Goal: Task Accomplishment & Management: Complete application form

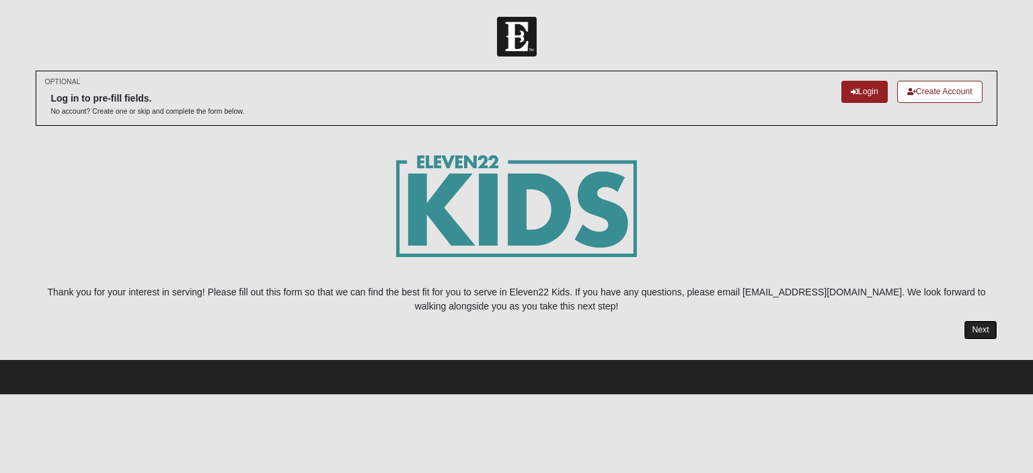
click at [976, 328] on link "Next" at bounding box center [979, 329] width 33 height 19
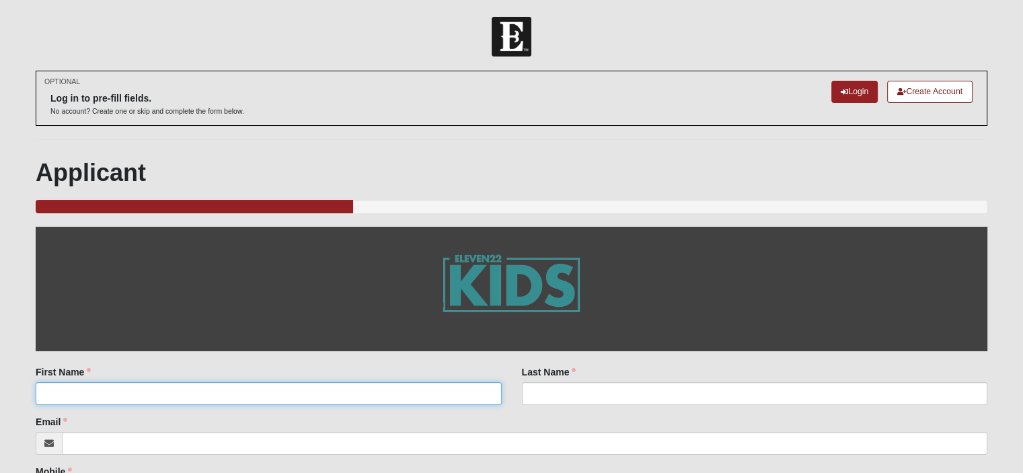
click at [145, 397] on input "First Name" at bounding box center [268, 393] width 465 height 23
type input "Abi"
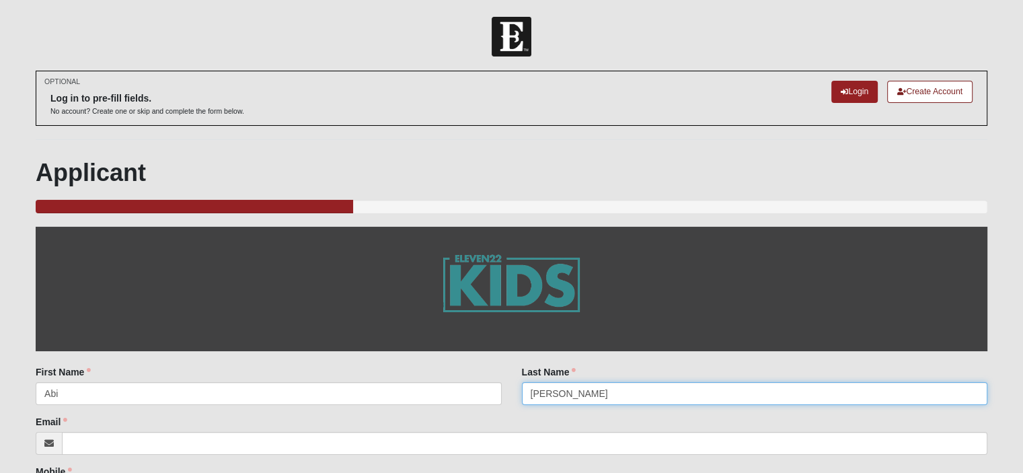
type input "[PERSON_NAME]"
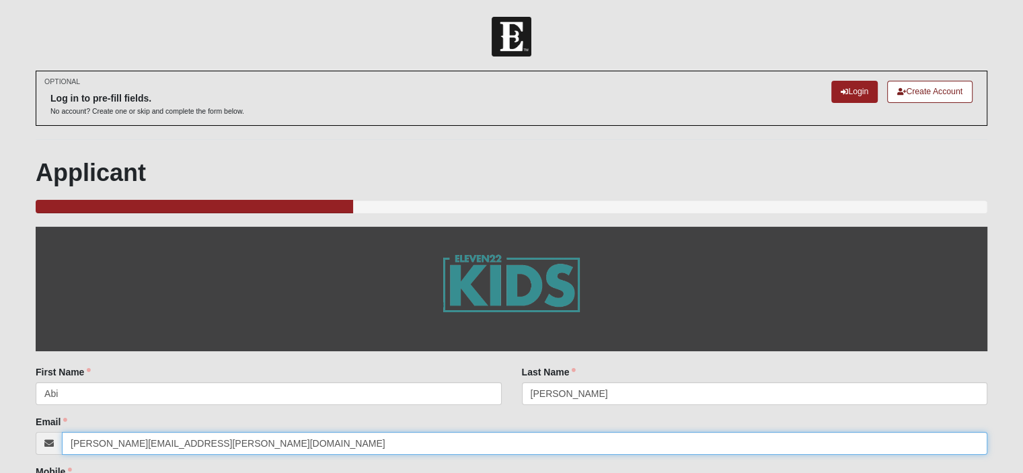
type input "[PERSON_NAME][EMAIL_ADDRESS][PERSON_NAME][DOMAIN_NAME]"
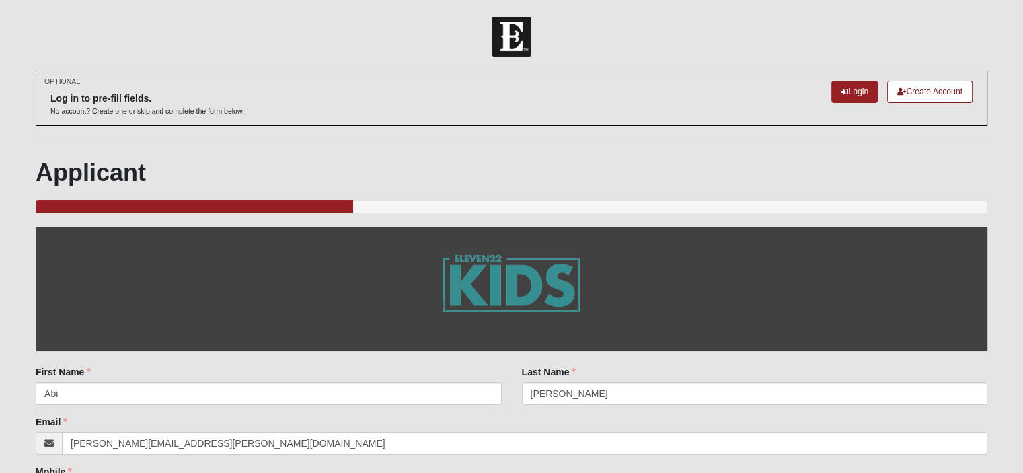
scroll to position [255, 0]
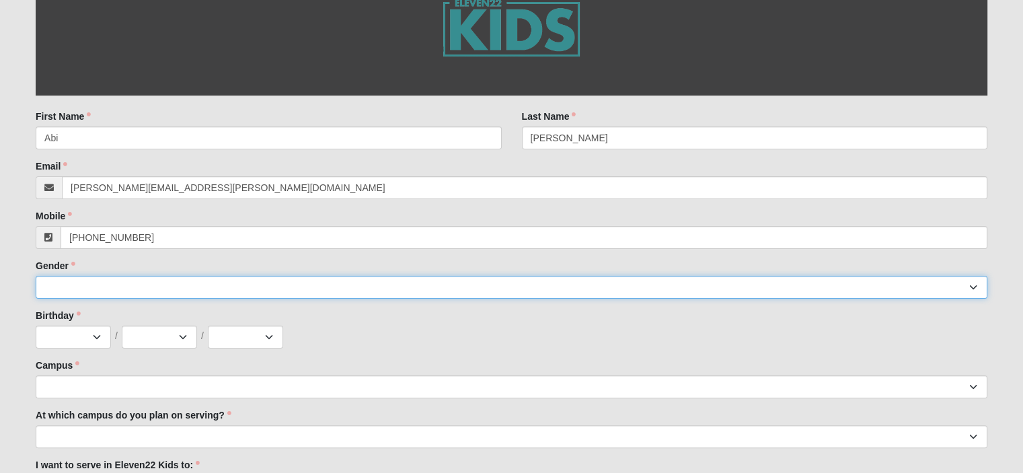
type input "[PHONE_NUMBER]"
select select "2"
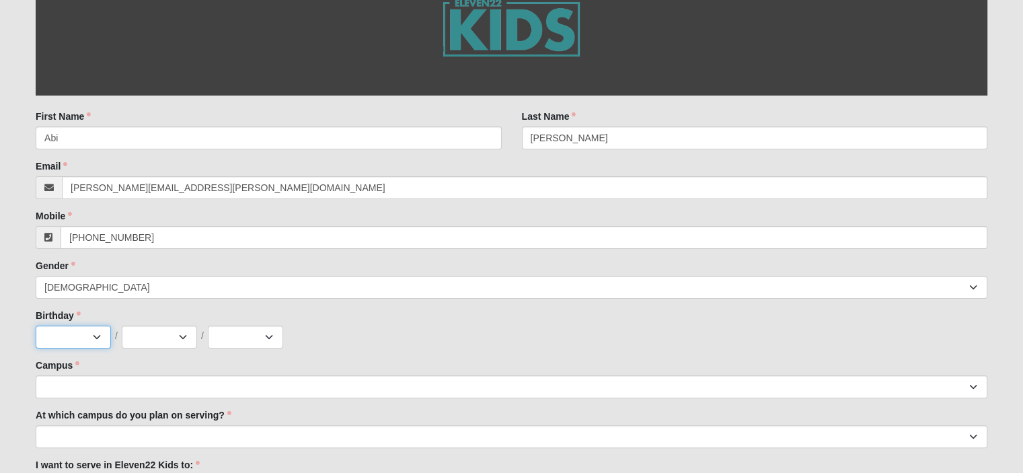
select select "3"
select select "29"
select select "2012"
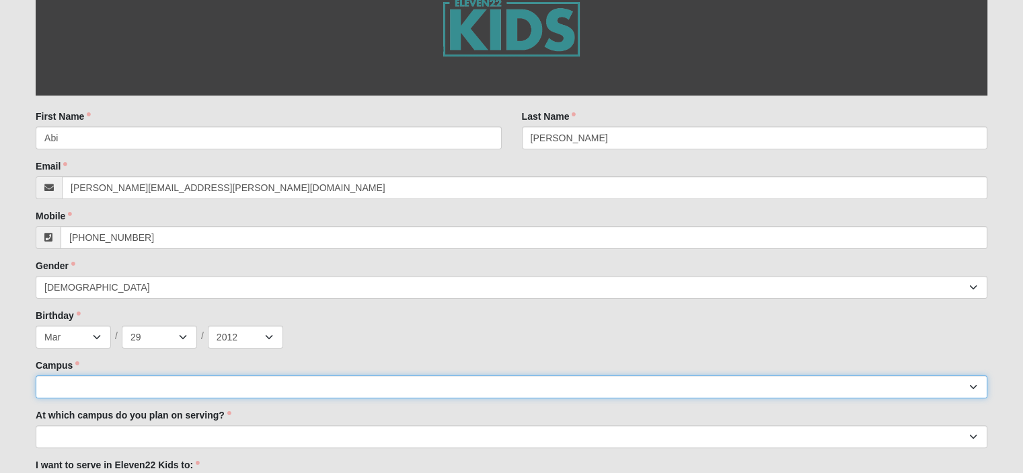
select select "3"
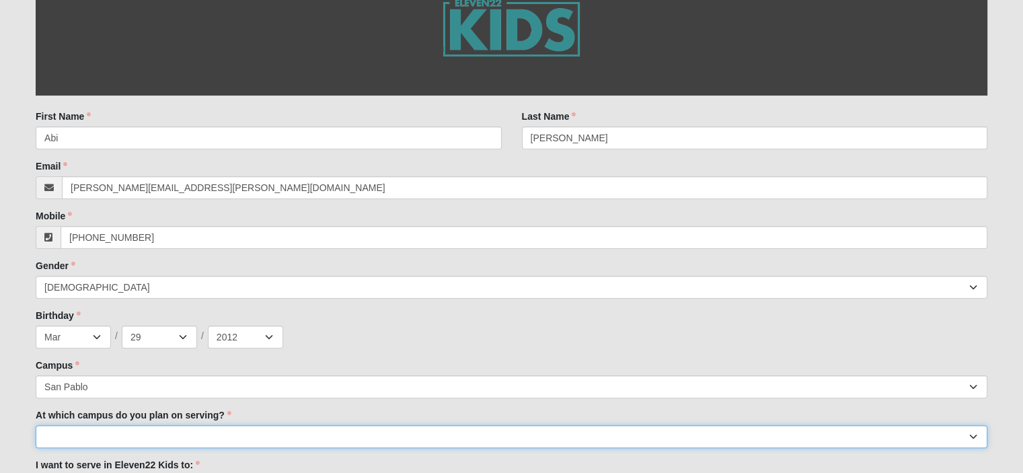
select select "San Pablo"
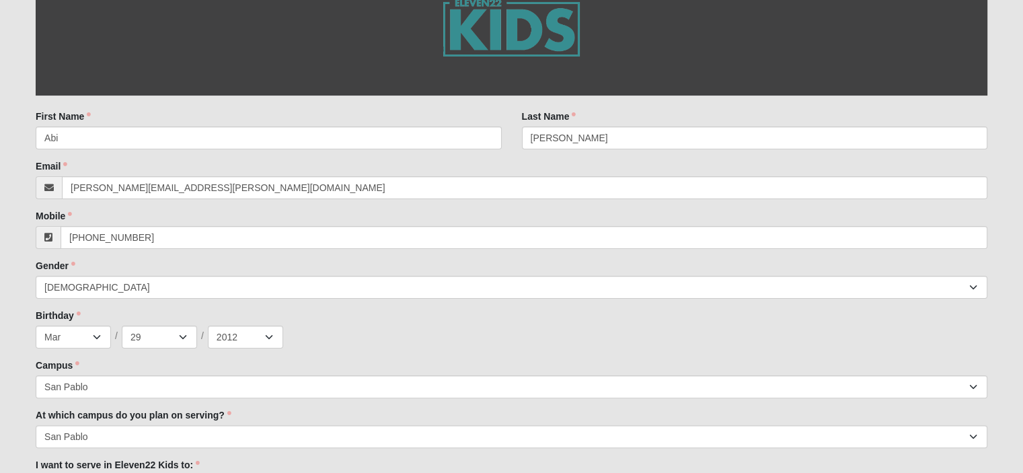
scroll to position [500, 0]
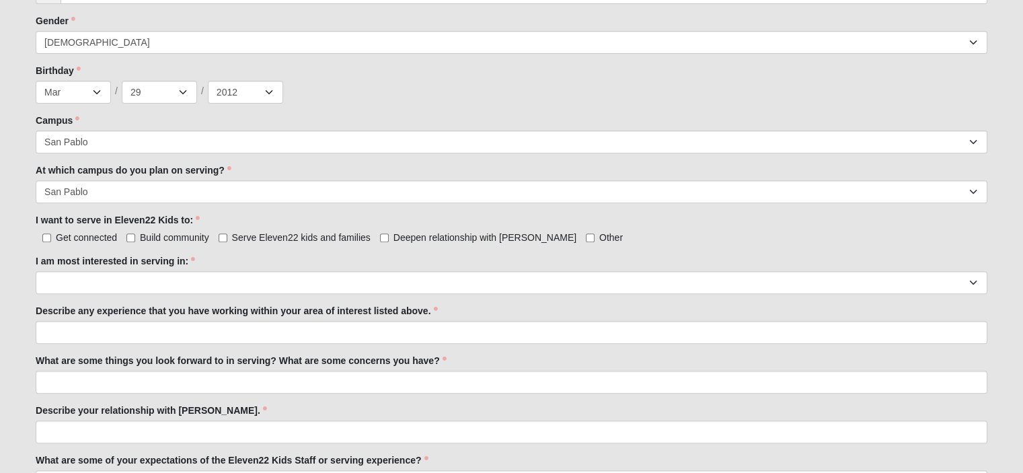
click at [221, 231] on label "Serve Eleven22 kids and families" at bounding box center [295, 237] width 152 height 13
click at [221, 233] on input "Serve Eleven22 kids and families" at bounding box center [223, 237] width 9 height 9
checkbox input "true"
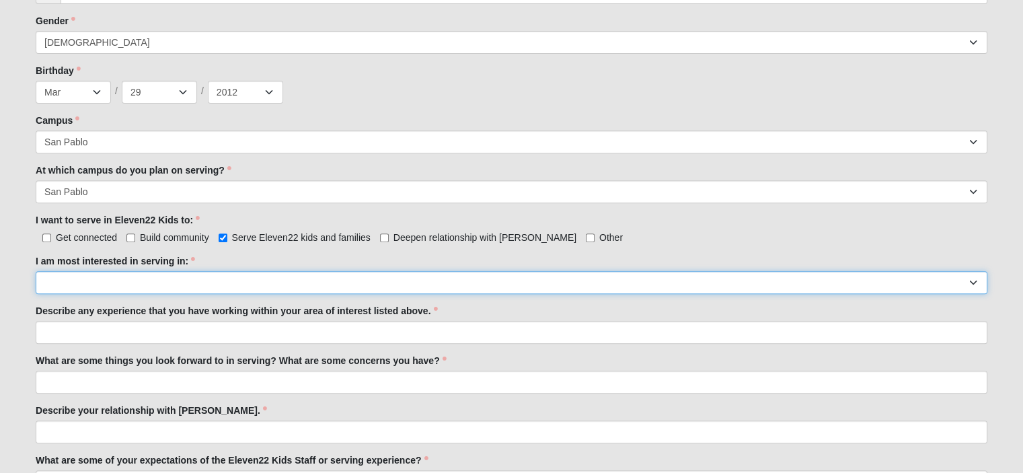
click at [94, 278] on select "Registration Tour Guide Preschool Disciple Group Leader Elementary Disciple Gro…" at bounding box center [511, 282] width 951 height 23
select select "Classroom Buddy"
click at [36, 271] on select "Registration Tour Guide Preschool Disciple Group Leader Elementary Disciple Gro…" at bounding box center [511, 282] width 951 height 23
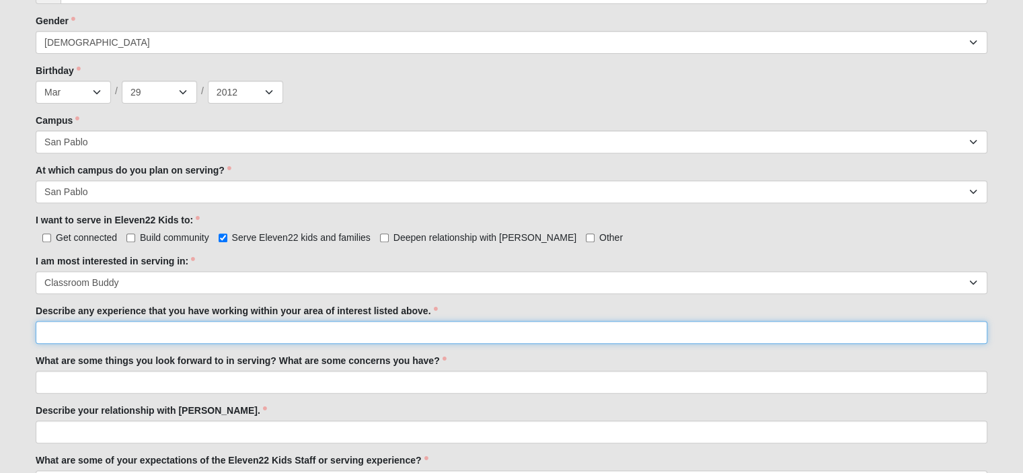
click at [90, 325] on input "Describe any experience that you have working within your area of interest list…" at bounding box center [511, 332] width 951 height 23
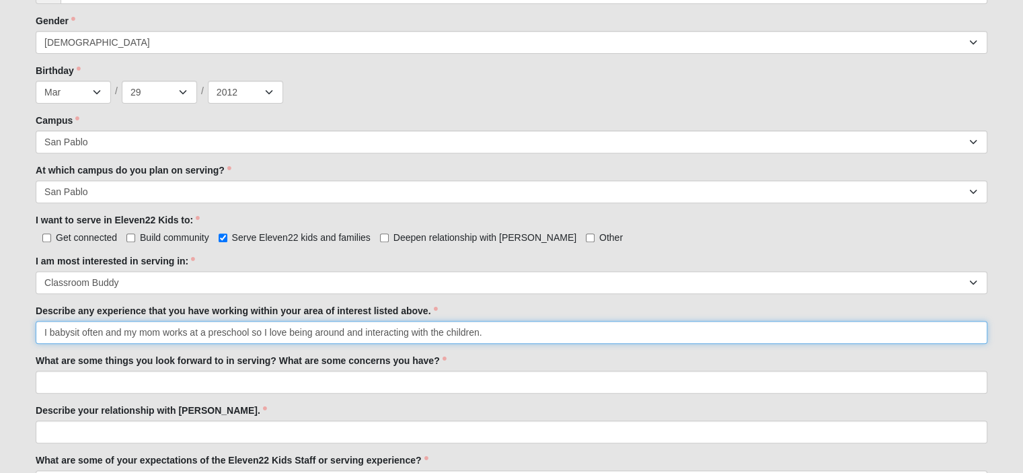
type input "I babysit often and my mom works at a preschool so I love being around and inte…"
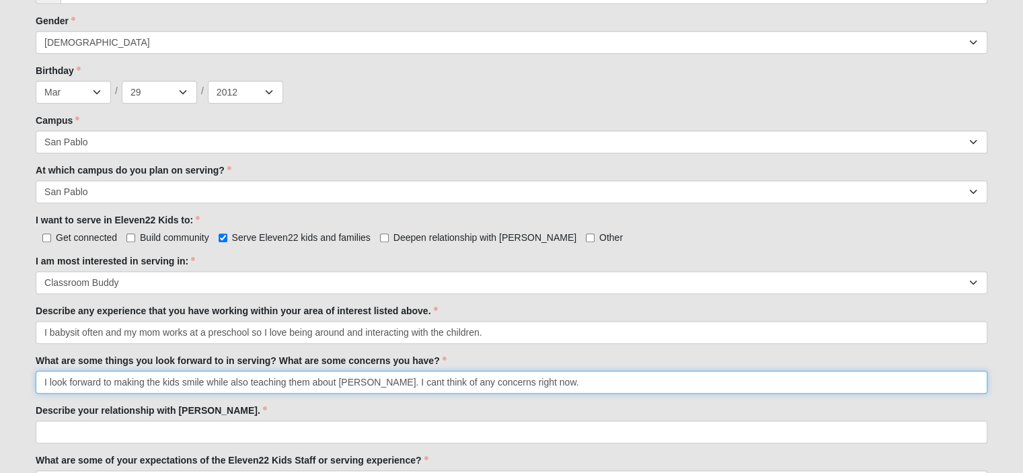
type input "I look forward to making the kids smile while also teaching them about [PERSON_…"
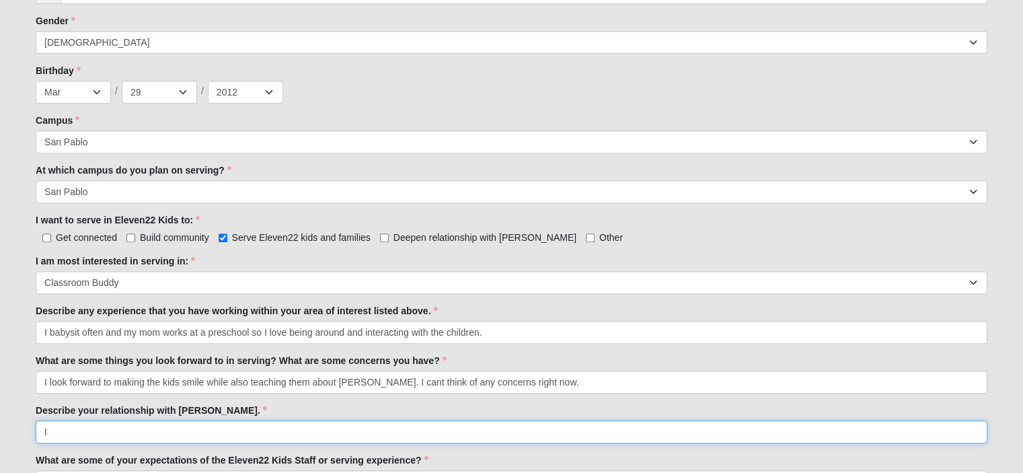
type input "I"
type input "[DEMOGRAPHIC_DATA] and I are besties! I depend on Him daily."
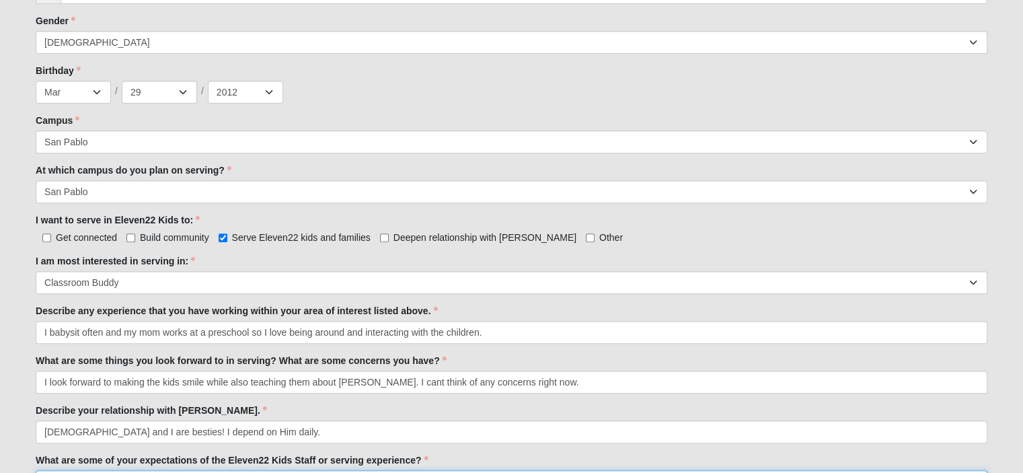
scroll to position [519, 0]
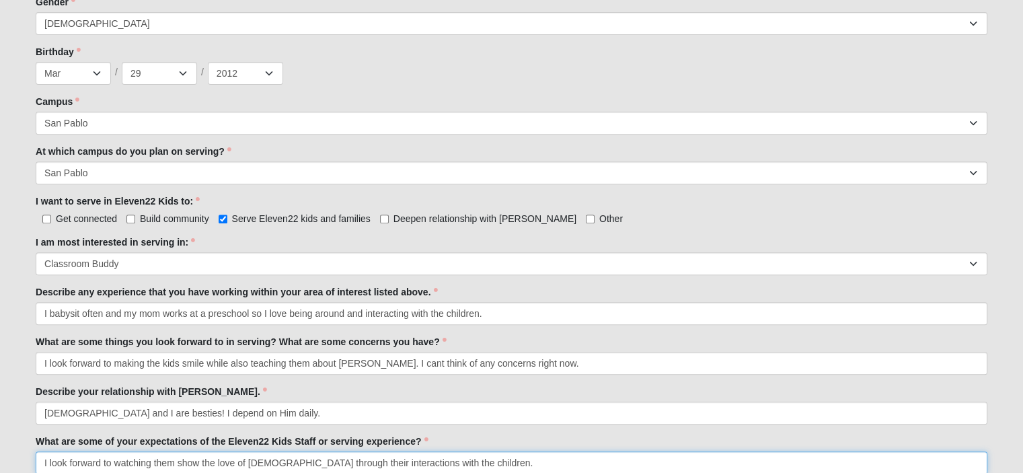
type input "I look forward to watching them show the love of [DEMOGRAPHIC_DATA] through the…"
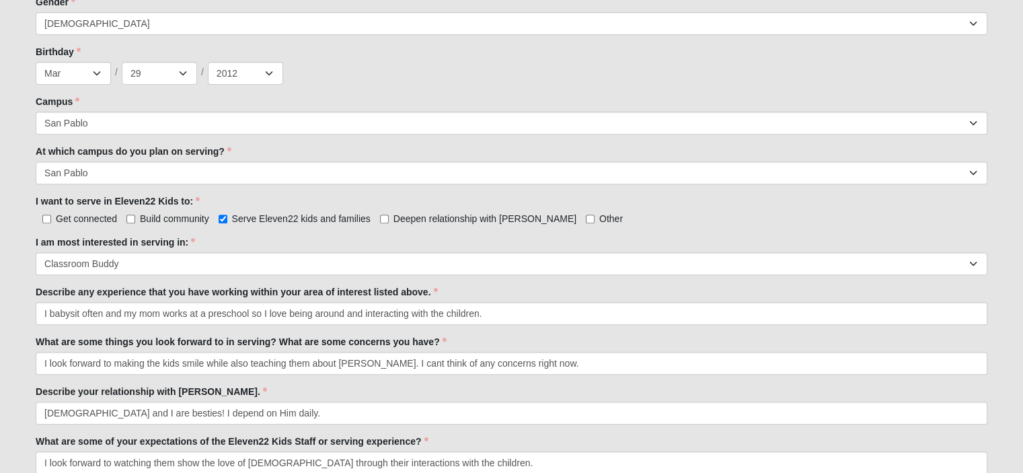
scroll to position [804, 0]
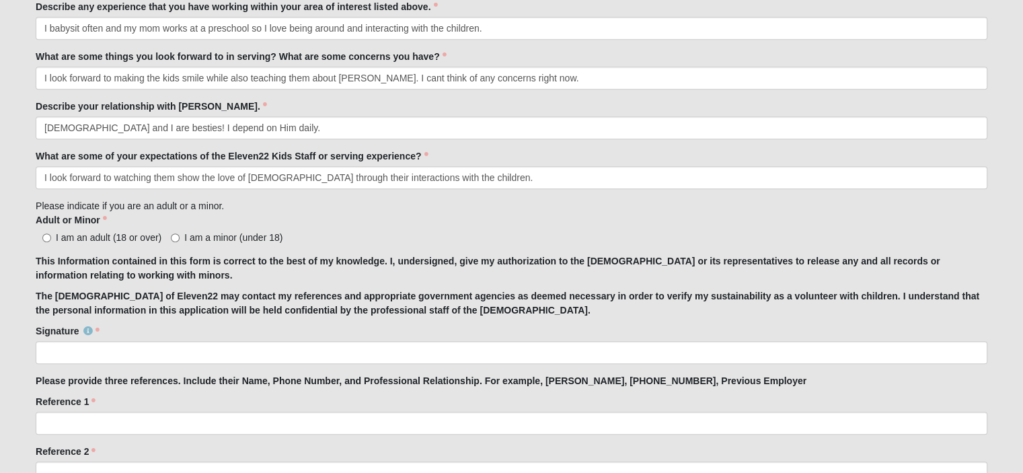
click at [186, 233] on span "I am a minor (under 18)" at bounding box center [233, 237] width 98 height 11
click at [180, 233] on input "I am a minor (under 18)" at bounding box center [175, 237] width 9 height 9
radio input "true"
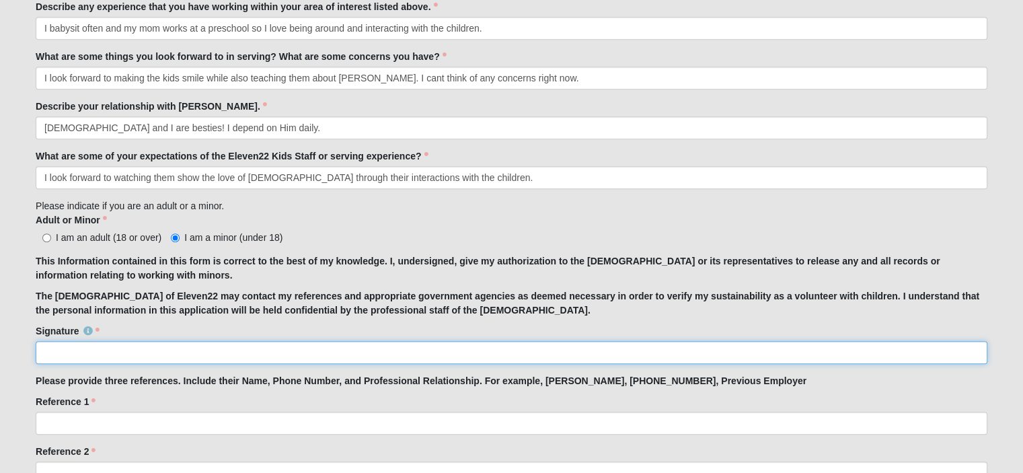
drag, startPoint x: 148, startPoint y: 354, endPoint x: 107, endPoint y: 352, distance: 41.1
click at [107, 352] on input "Signature" at bounding box center [511, 352] width 951 height 23
type input "[PERSON_NAME]"
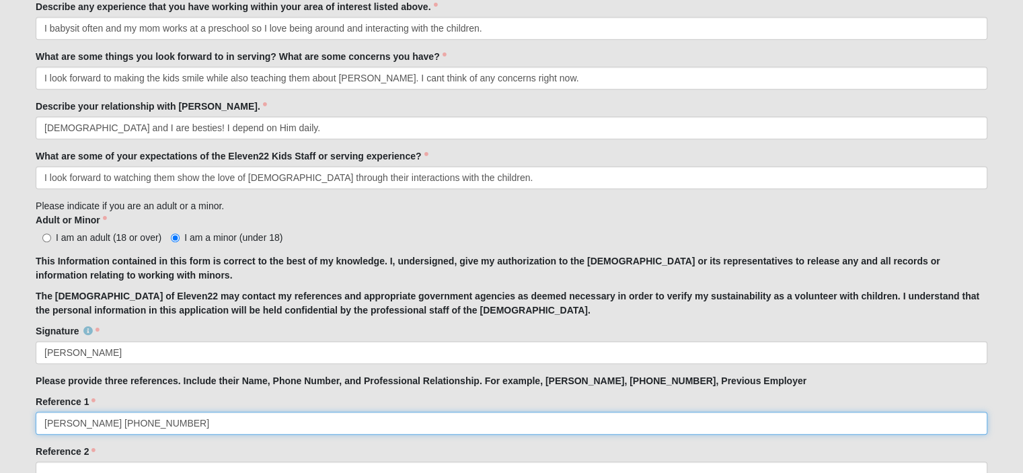
type input "[PERSON_NAME] [PHONE_NUMBER]"
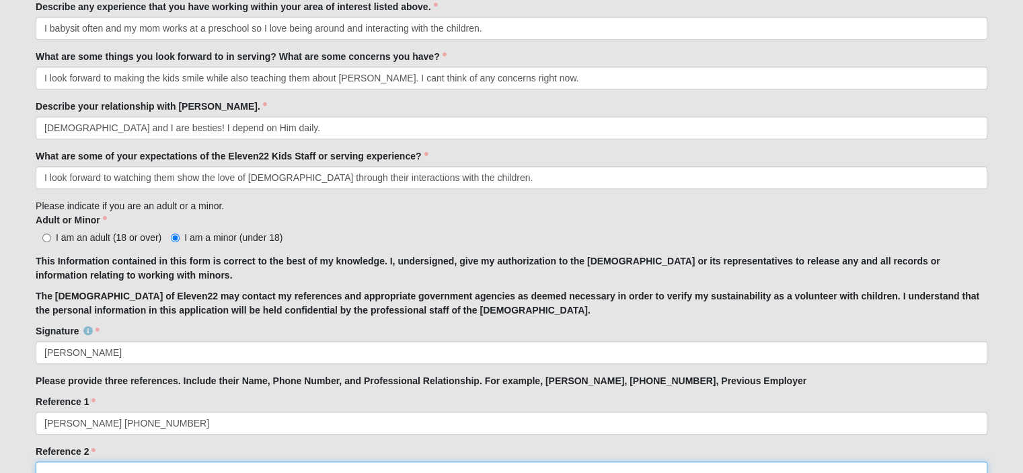
scroll to position [814, 0]
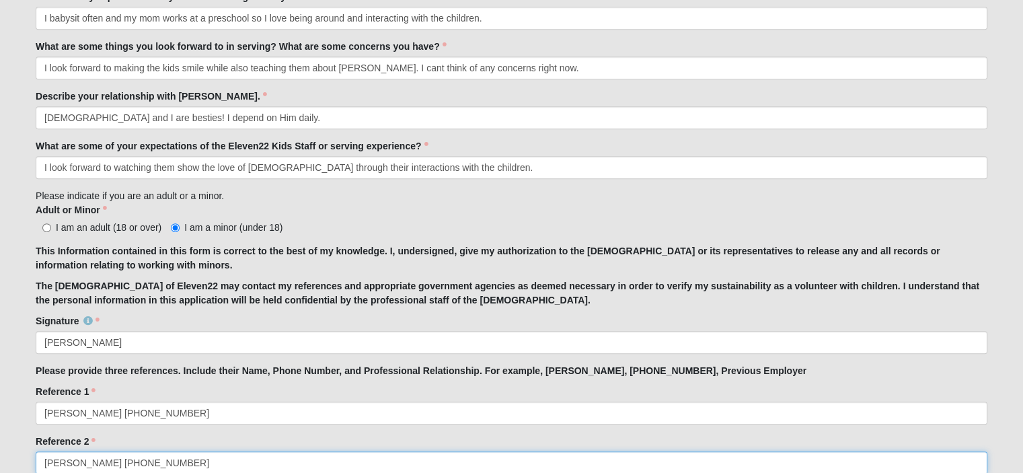
type input "[PERSON_NAME] [PHONE_NUMBER]"
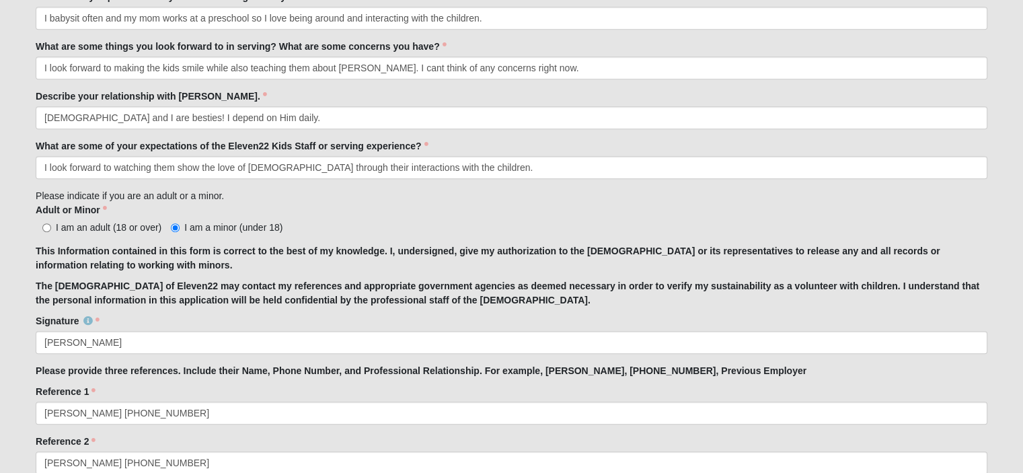
scroll to position [1089, 0]
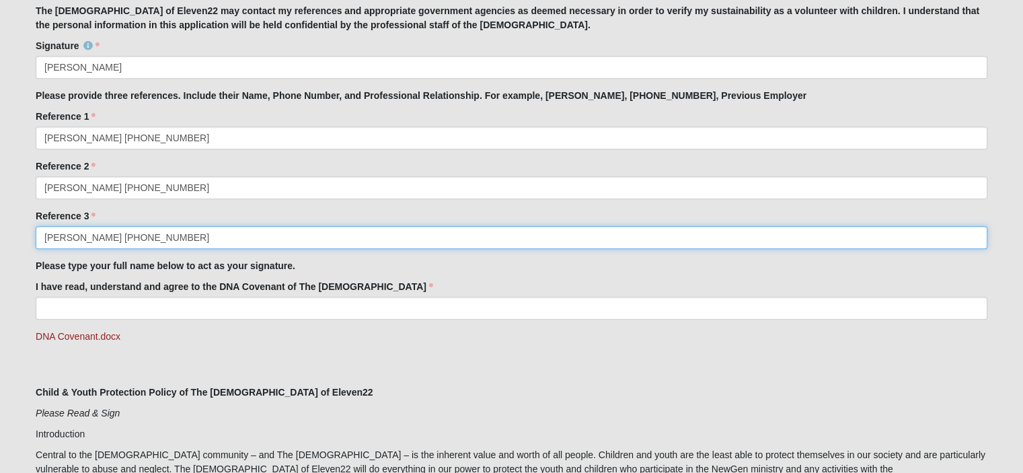
type input "[PERSON_NAME] [PHONE_NUMBER]"
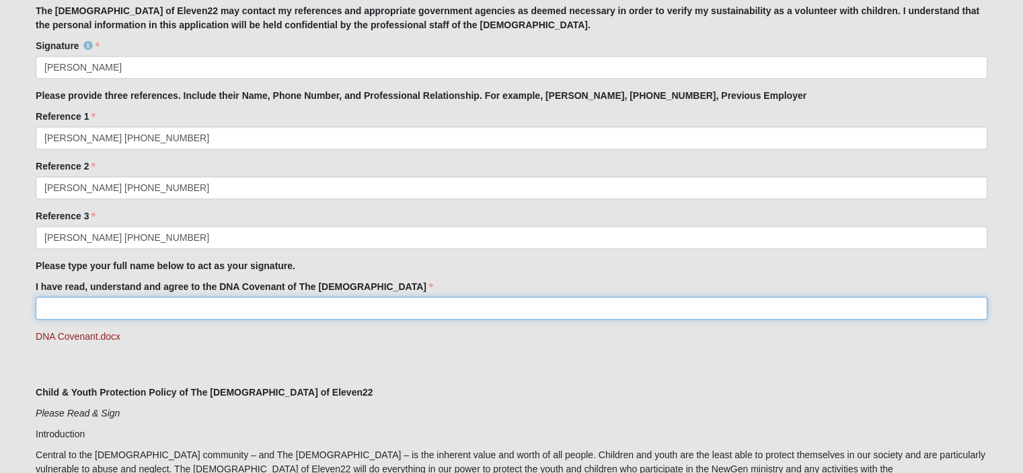
click at [65, 307] on input "I have read, understand and agree to the DNA Covenant of The [DEMOGRAPHIC_DATA]" at bounding box center [511, 308] width 951 height 23
type input "[PERSON_NAME]"
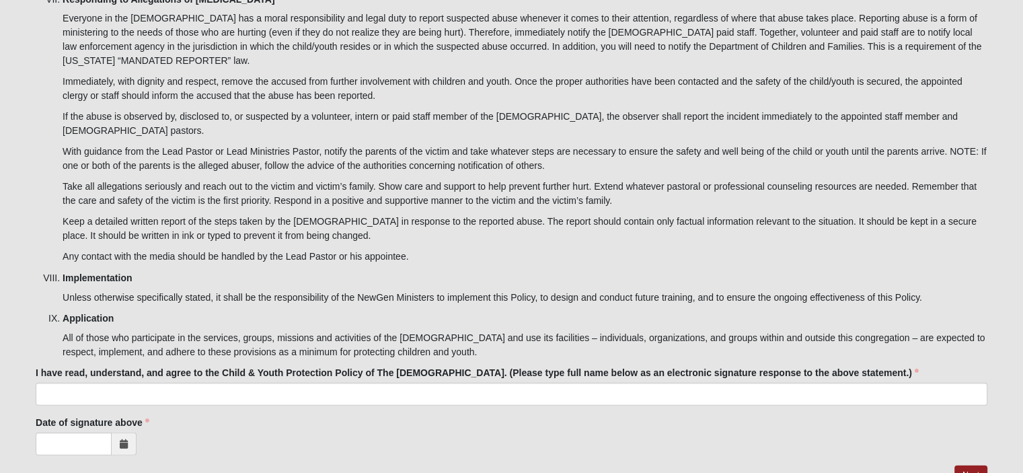
scroll to position [3806, 0]
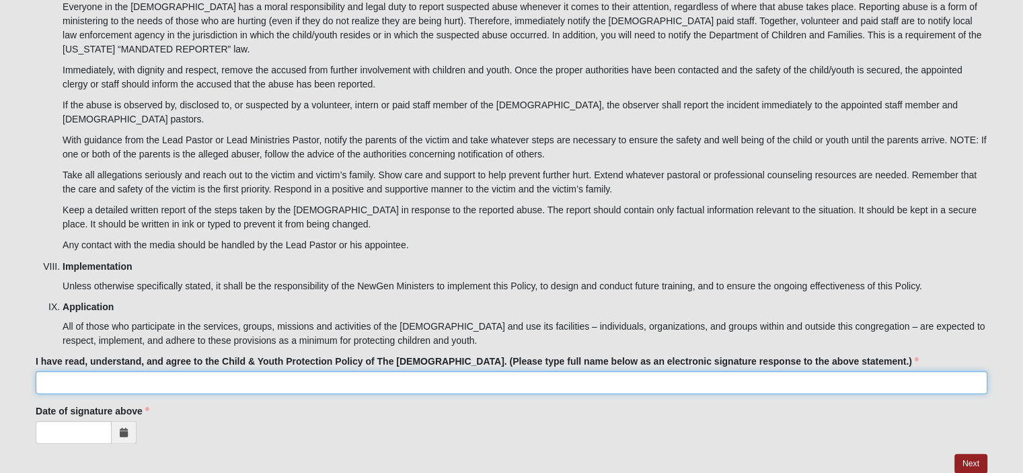
click at [439, 371] on input "I have read, understand, and agree to the Child & Youth Protection Policy of Th…" at bounding box center [511, 382] width 951 height 23
type input "E"
type input "[PERSON_NAME]"
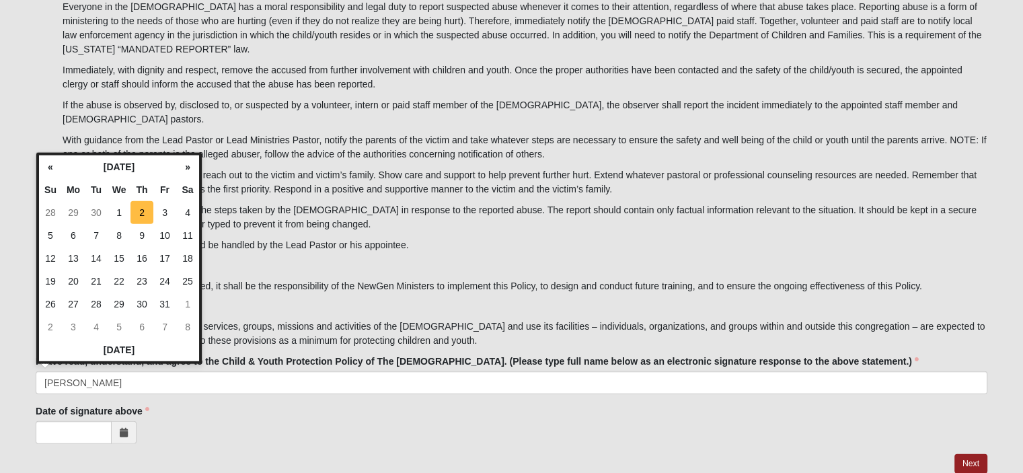
click at [147, 208] on td "2" at bounding box center [141, 212] width 23 height 23
type input "[DATE]"
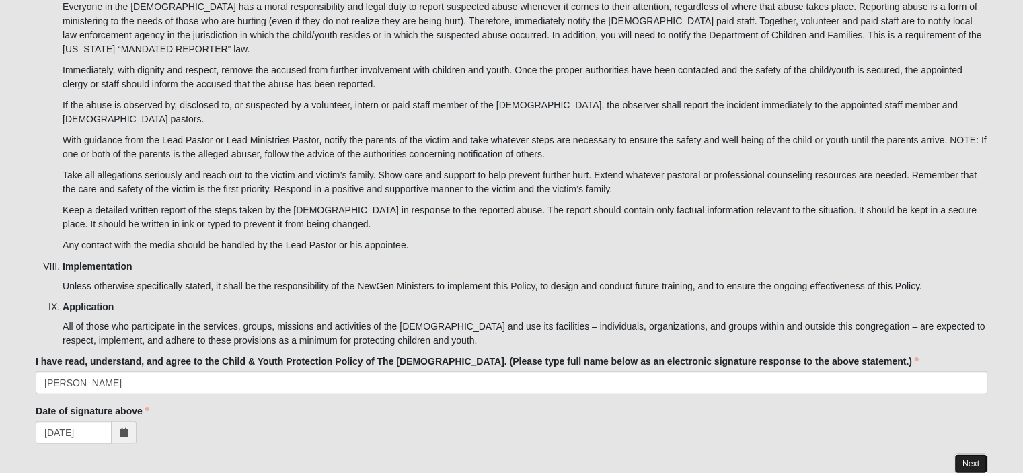
click at [970, 454] on link "Next" at bounding box center [970, 463] width 33 height 19
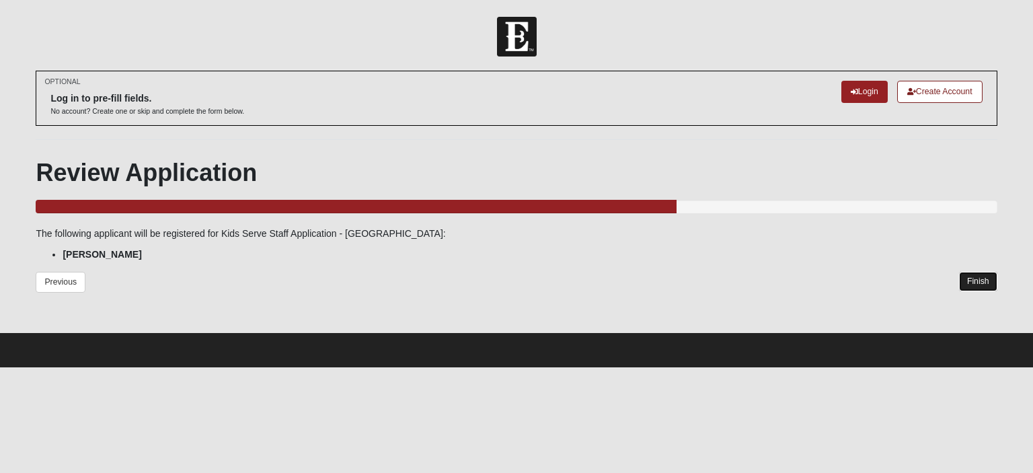
click at [976, 284] on link "Finish" at bounding box center [978, 281] width 38 height 19
